Goal: Transaction & Acquisition: Register for event/course

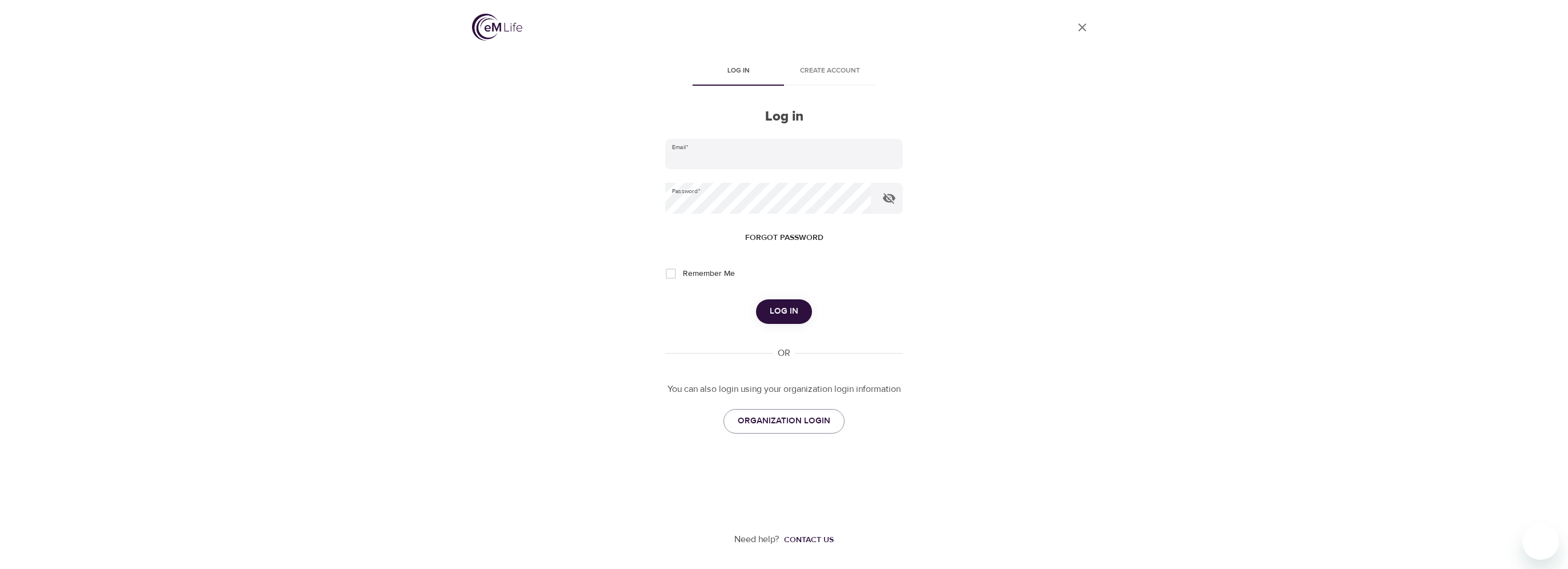
type input "vincent.oriente@wwt.com"
click at [779, 312] on span "Log in" at bounding box center [783, 311] width 28 height 15
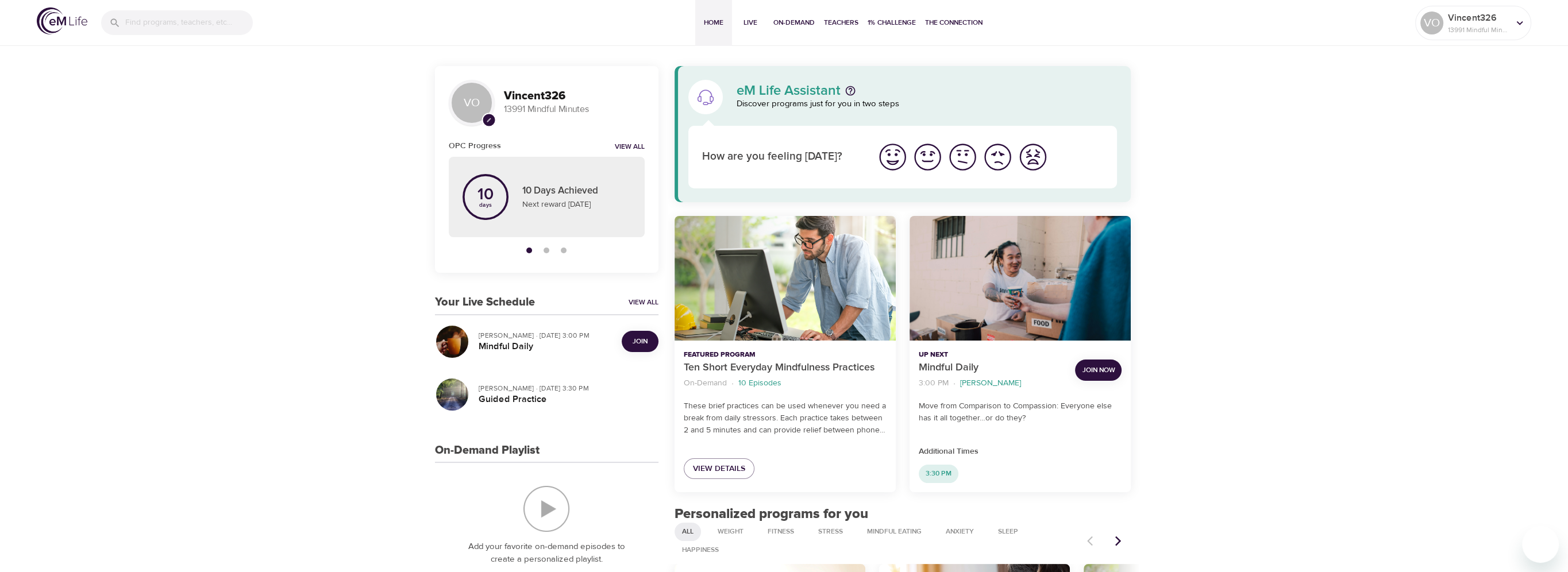
click at [632, 336] on span "Join" at bounding box center [639, 341] width 15 height 12
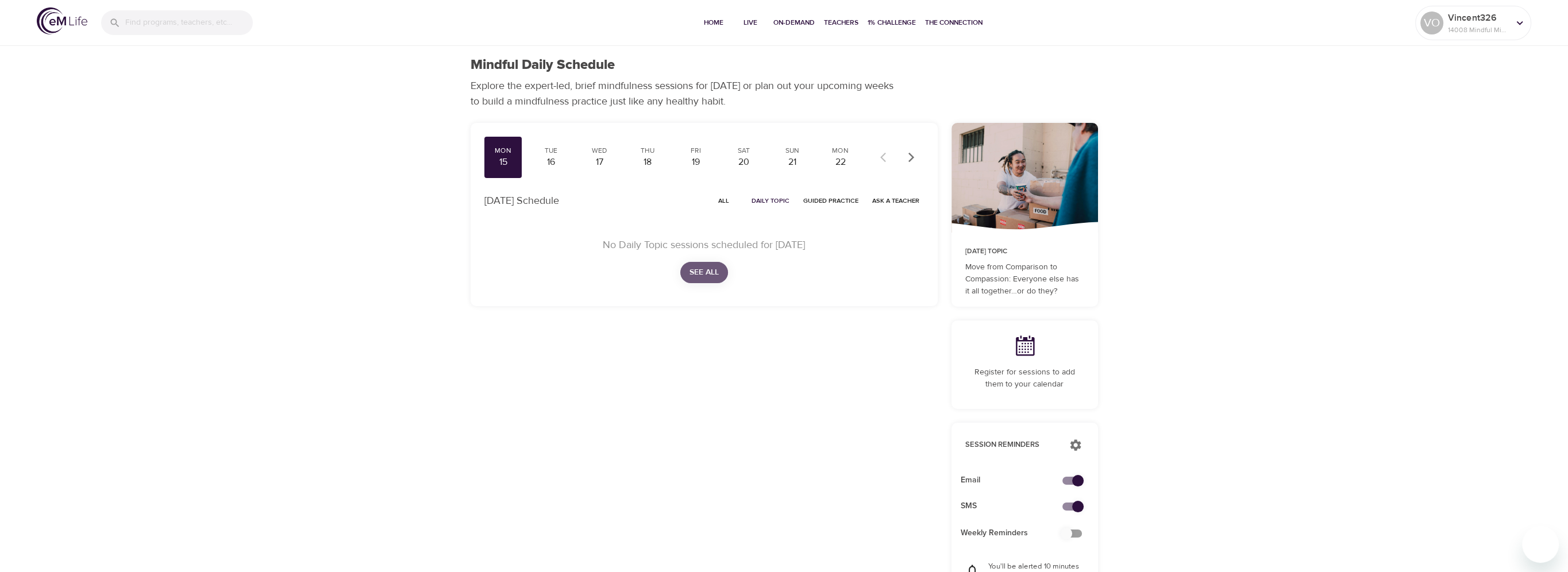
click at [718, 267] on span "See All" at bounding box center [704, 272] width 29 height 15
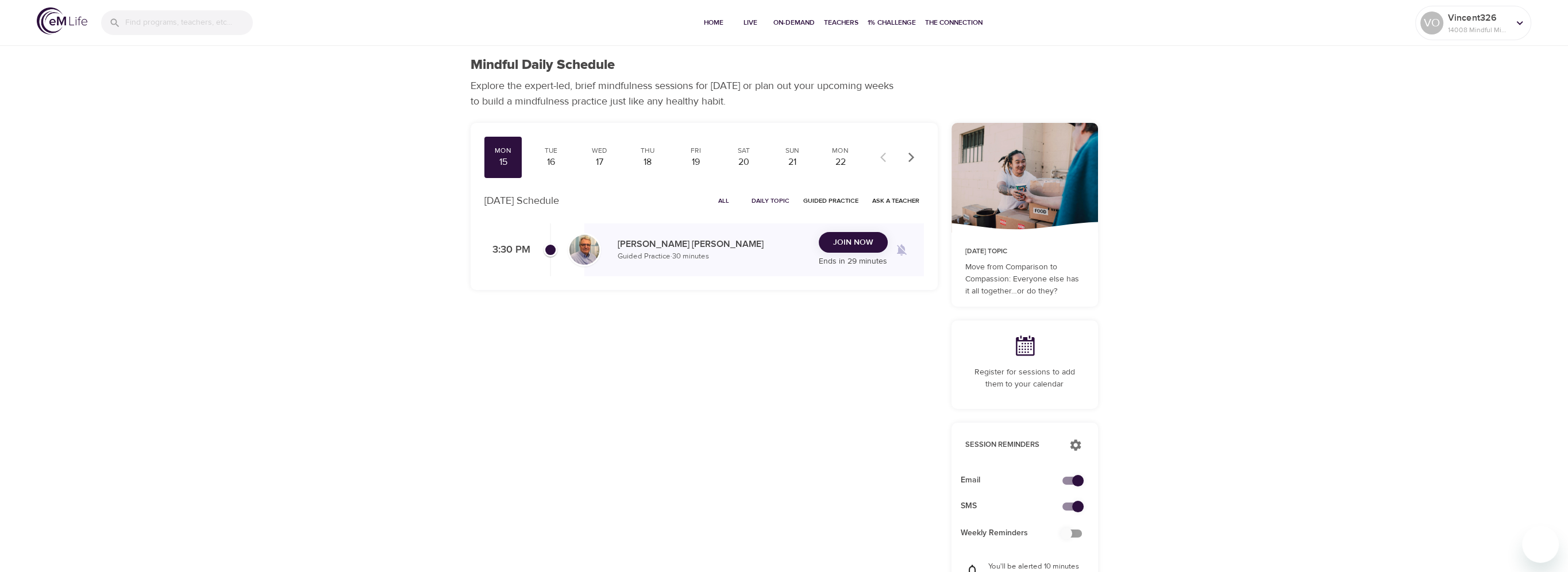
click at [848, 248] on span "Join Now" at bounding box center [853, 243] width 40 height 15
